Goal: Transaction & Acquisition: Download file/media

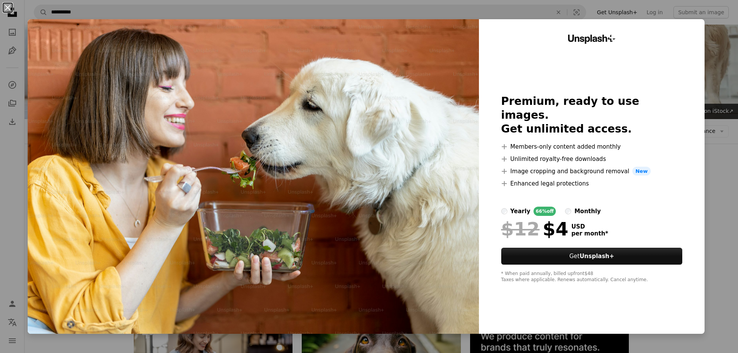
click at [5, 4] on button "An X shape" at bounding box center [7, 7] width 9 height 9
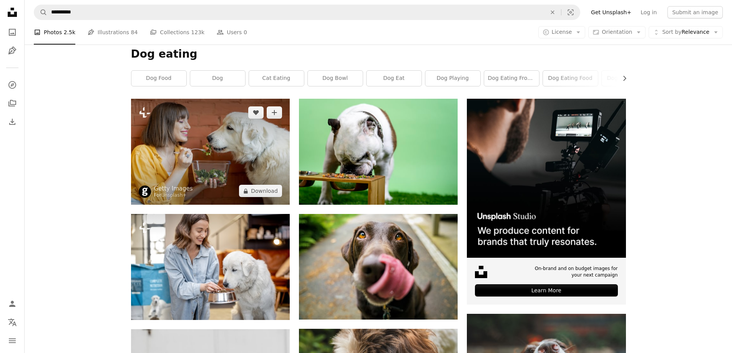
scroll to position [115, 0]
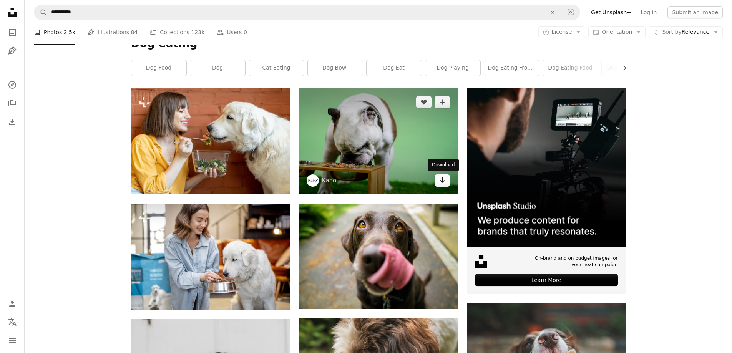
click at [443, 180] on icon "Download" at bounding box center [442, 179] width 5 height 5
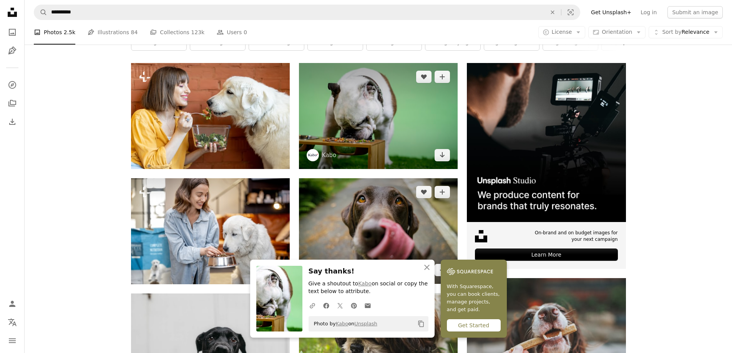
scroll to position [192, 0]
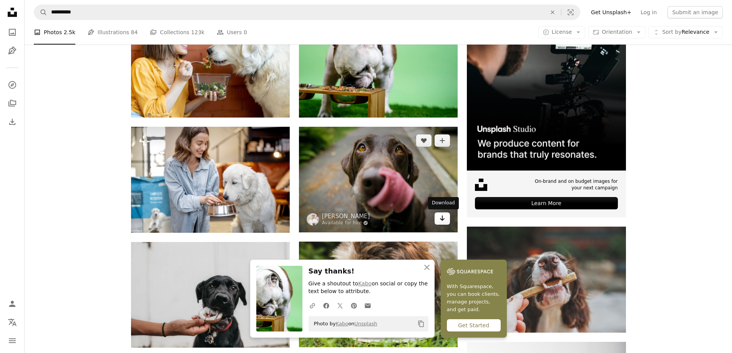
click at [443, 217] on icon "Download" at bounding box center [442, 218] width 5 height 5
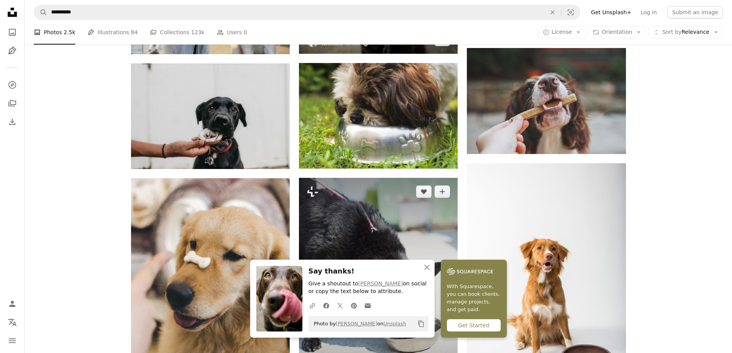
scroll to position [384, 0]
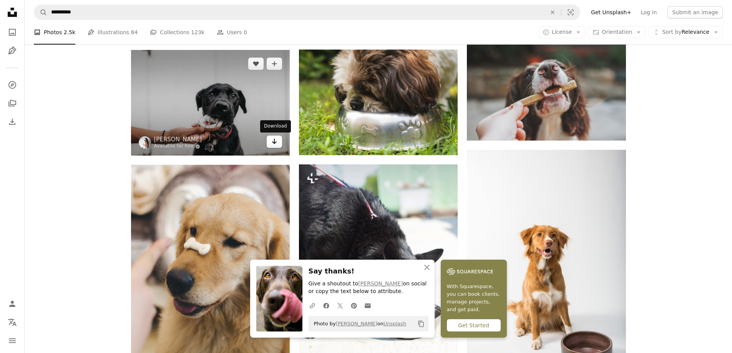
click at [273, 142] on icon "Arrow pointing down" at bounding box center [274, 141] width 6 height 9
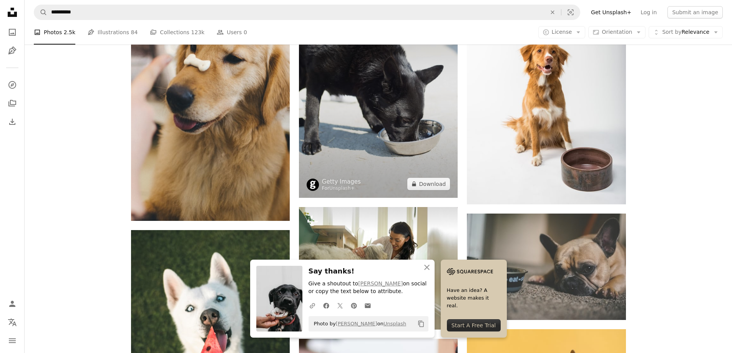
scroll to position [576, 0]
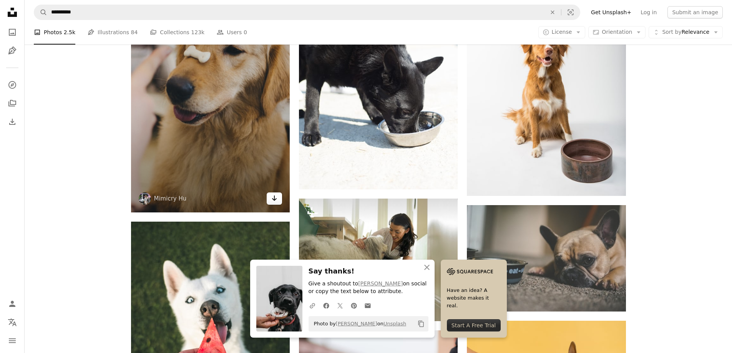
click at [277, 199] on icon "Arrow pointing down" at bounding box center [274, 198] width 6 height 9
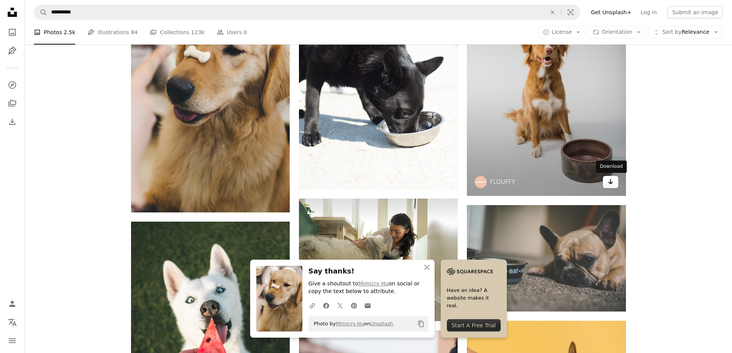
click at [614, 181] on link "Arrow pointing down" at bounding box center [610, 182] width 15 height 12
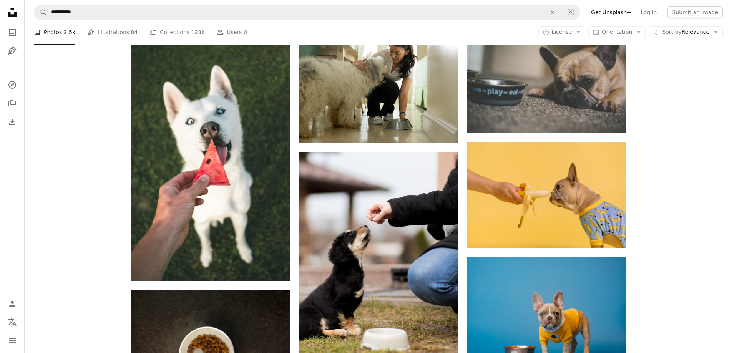
scroll to position [768, 0]
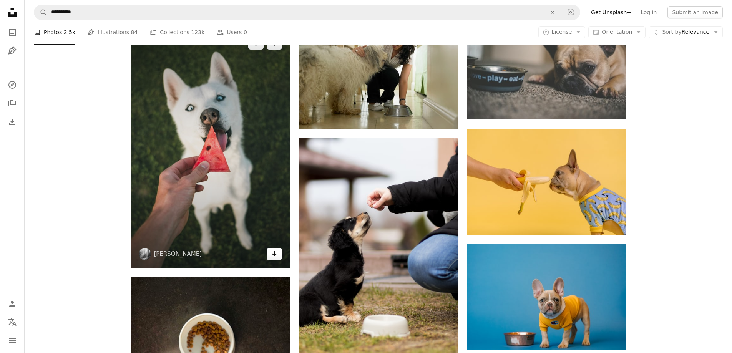
click at [275, 255] on icon "Download" at bounding box center [274, 253] width 5 height 5
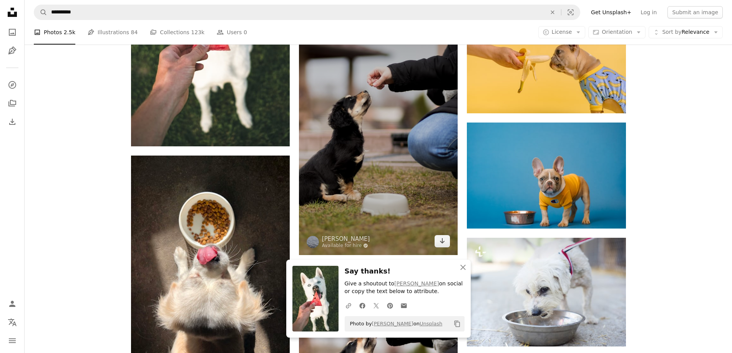
scroll to position [922, 0]
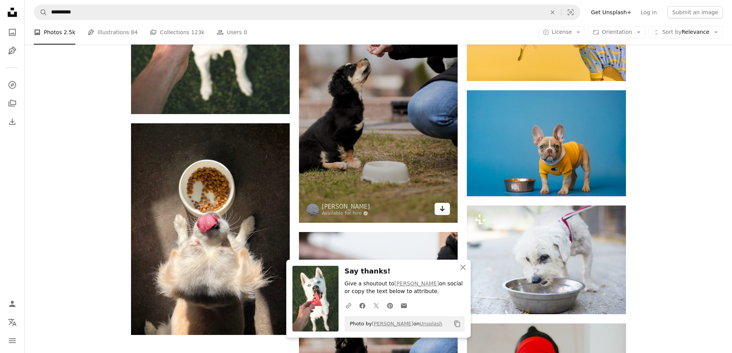
click at [441, 209] on icon "Download" at bounding box center [442, 208] width 5 height 5
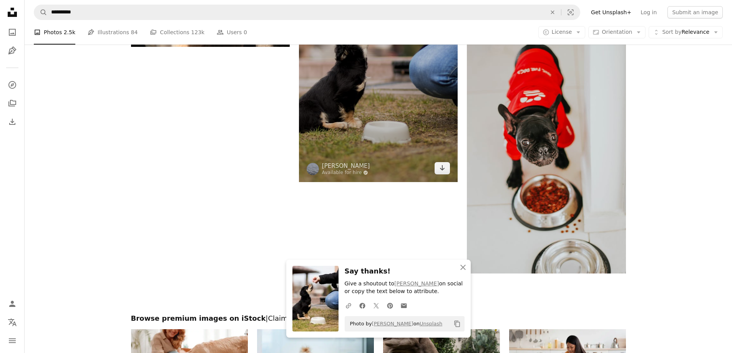
scroll to position [1229, 0]
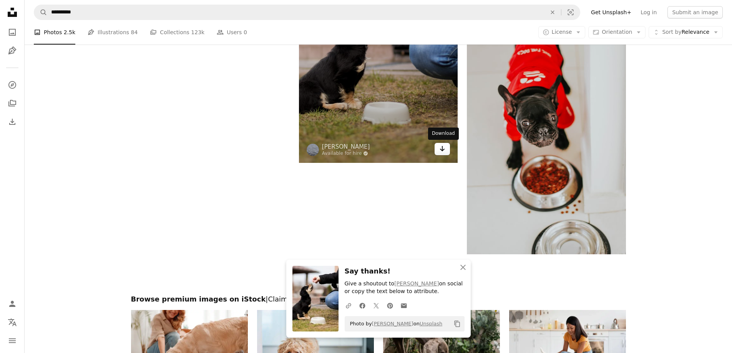
click at [444, 151] on icon "Arrow pointing down" at bounding box center [442, 148] width 6 height 9
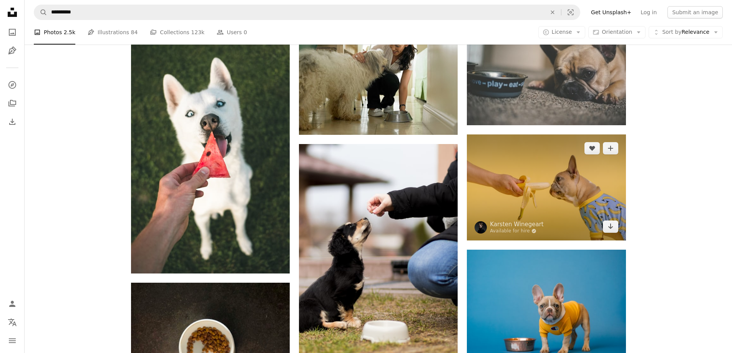
scroll to position [804, 0]
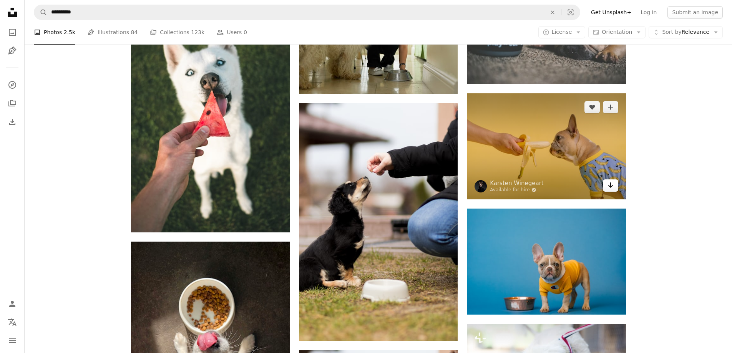
click at [611, 182] on icon "Arrow pointing down" at bounding box center [610, 185] width 6 height 9
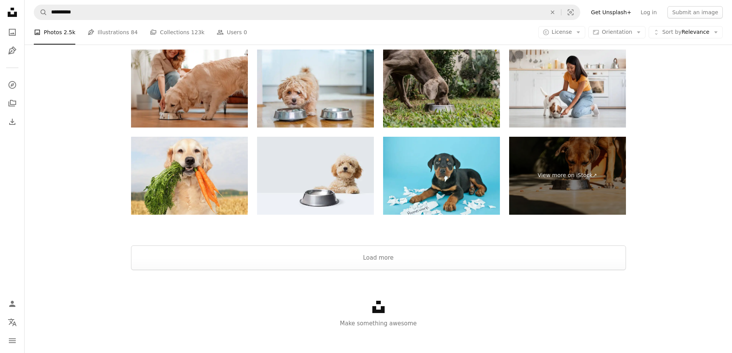
scroll to position [1495, 0]
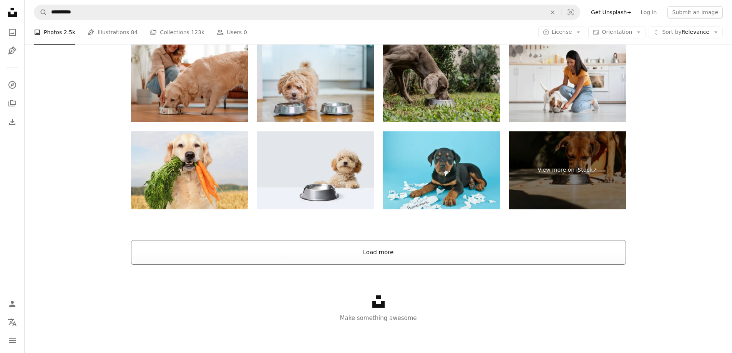
click at [532, 248] on button "Load more" at bounding box center [378, 252] width 495 height 25
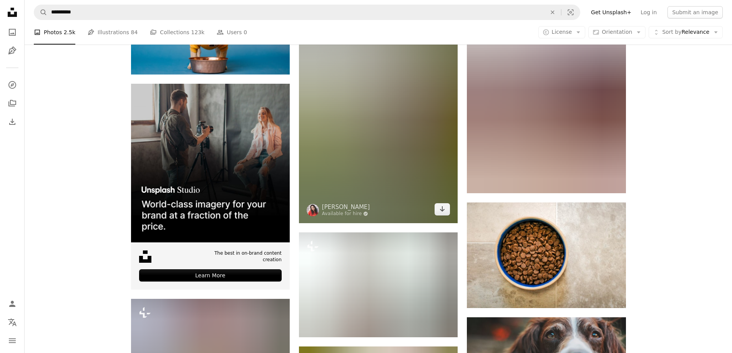
scroll to position [1918, 0]
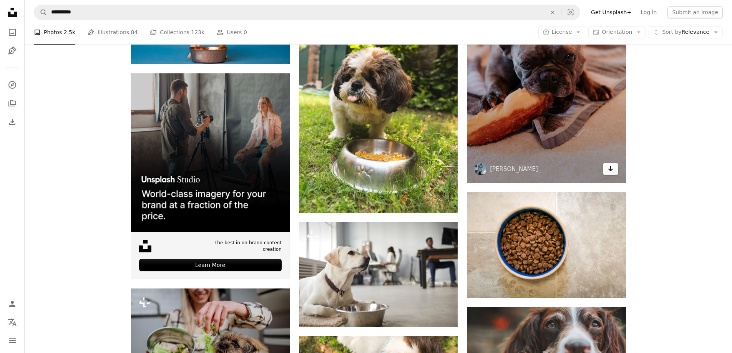
click at [610, 170] on icon "Download" at bounding box center [610, 168] width 5 height 5
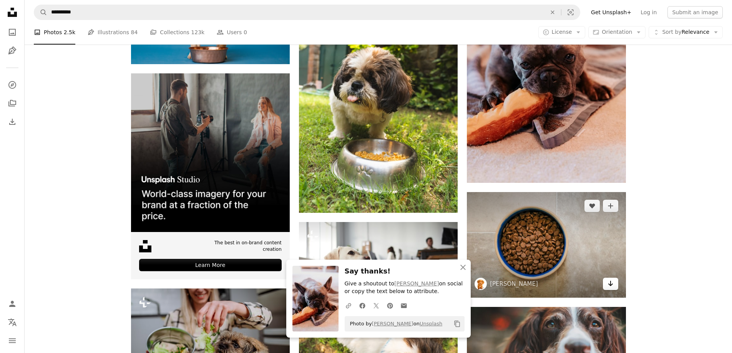
click at [614, 288] on link "Arrow pointing down" at bounding box center [610, 284] width 15 height 12
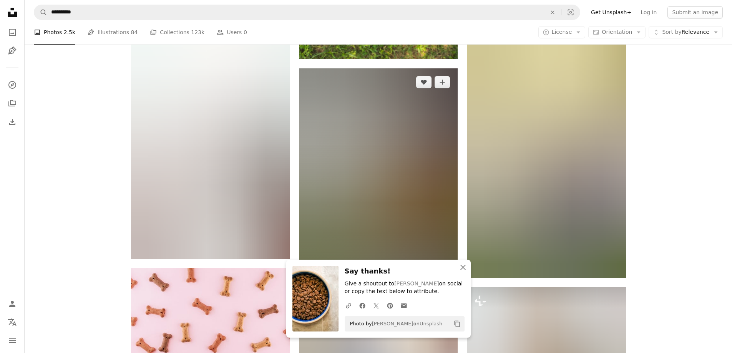
scroll to position [2302, 0]
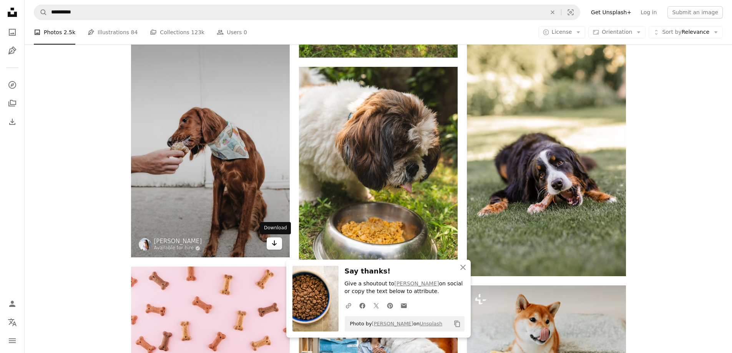
click at [276, 241] on icon "Arrow pointing down" at bounding box center [274, 243] width 6 height 9
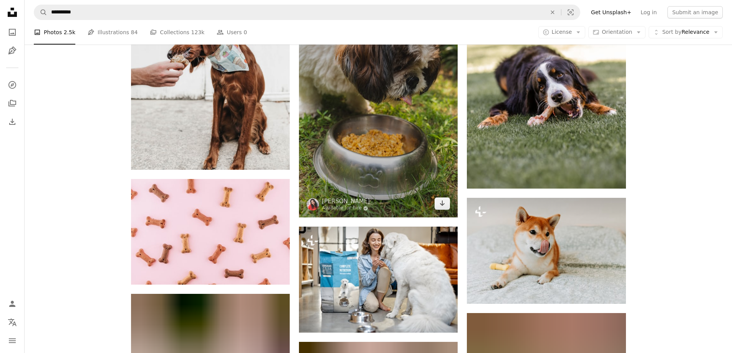
scroll to position [2379, 0]
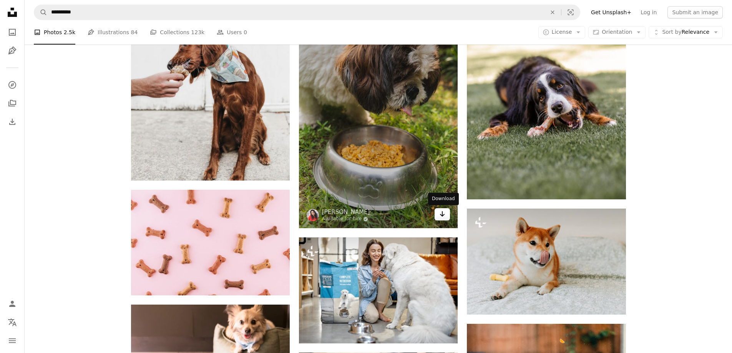
click at [447, 214] on link "Arrow pointing down" at bounding box center [442, 214] width 15 height 12
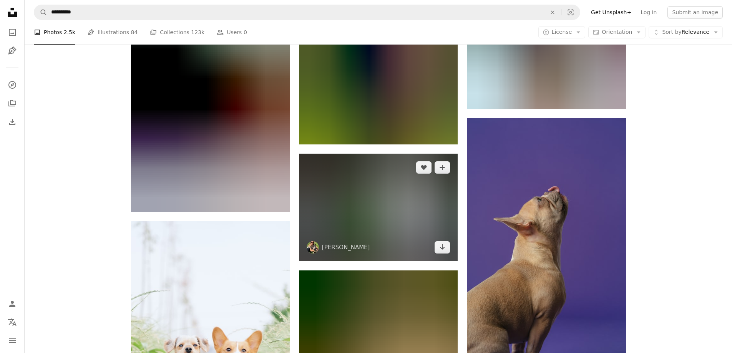
scroll to position [3647, 0]
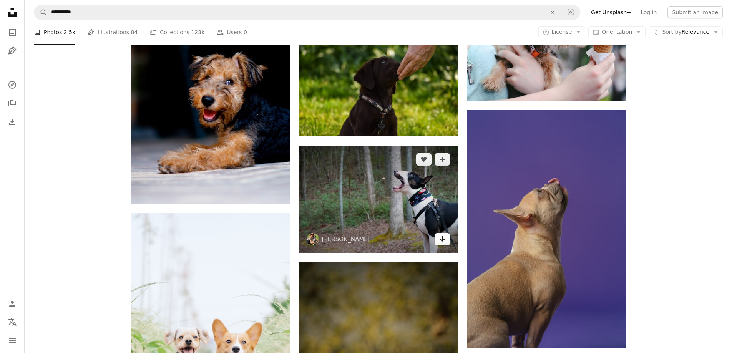
click at [441, 239] on icon "Arrow pointing down" at bounding box center [442, 238] width 6 height 9
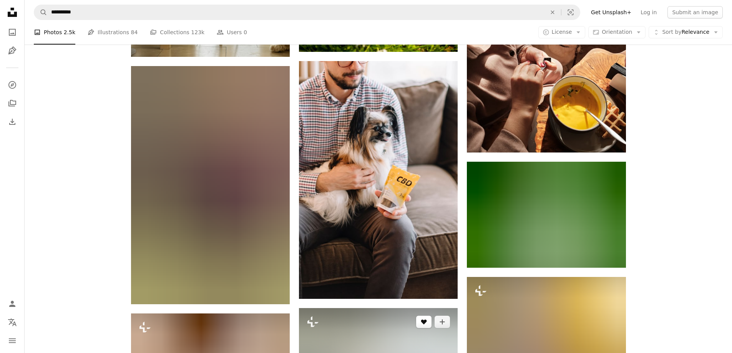
scroll to position [8449, 0]
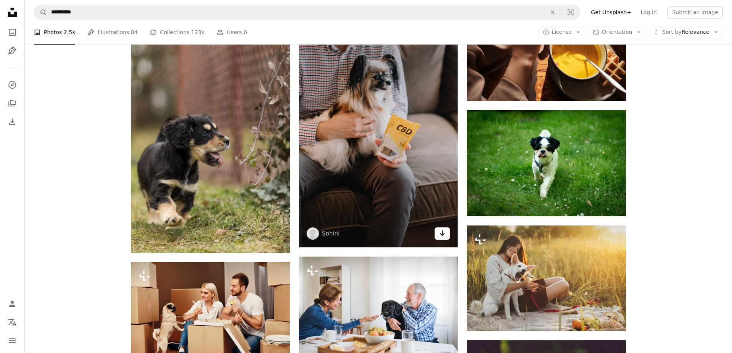
click at [445, 234] on icon "Arrow pointing down" at bounding box center [442, 233] width 6 height 9
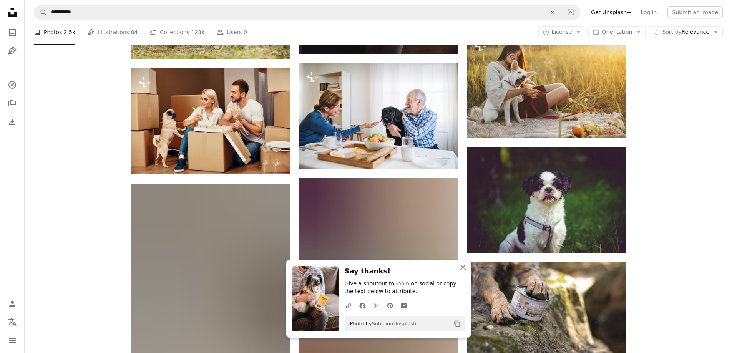
scroll to position [8641, 0]
